Goal: Task Accomplishment & Management: Complete application form

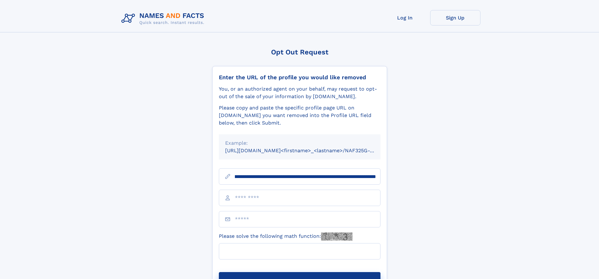
scroll to position [0, 75]
type input "**********"
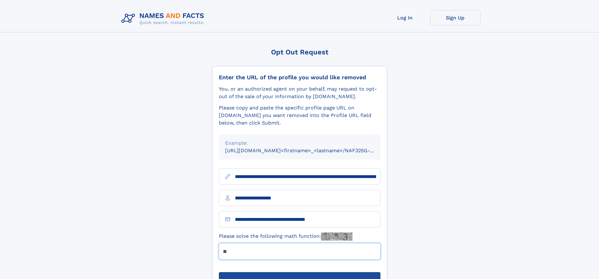
type input "**"
click at [299, 272] on button "Submit Opt Out Request" at bounding box center [300, 282] width 162 height 20
